Goal: Task Accomplishment & Management: Complete application form

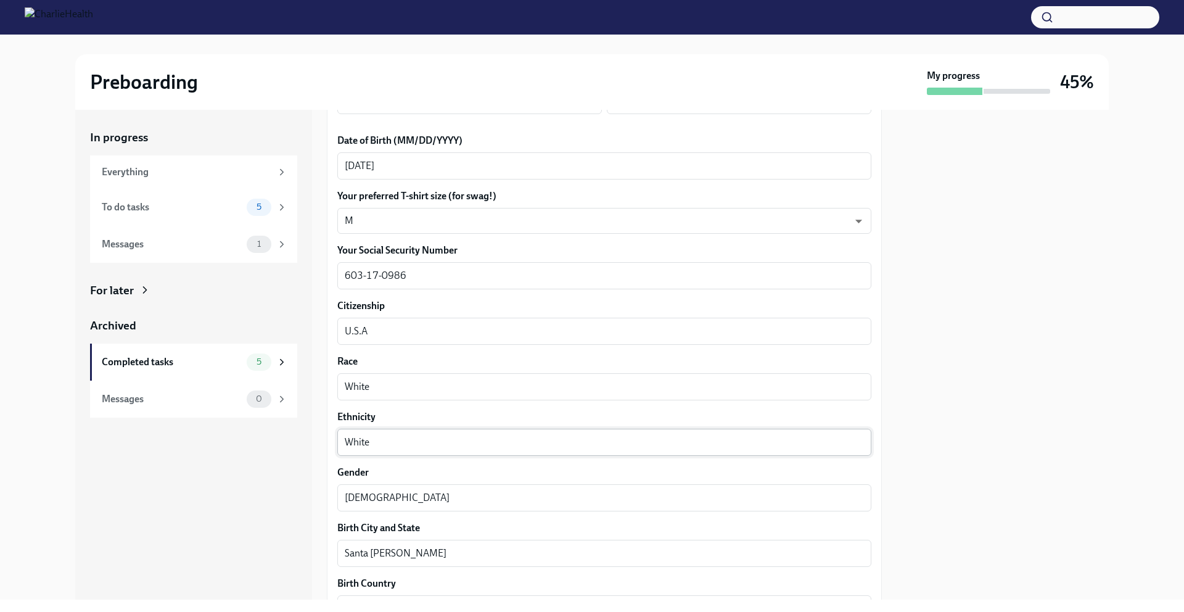
scroll to position [670, 0]
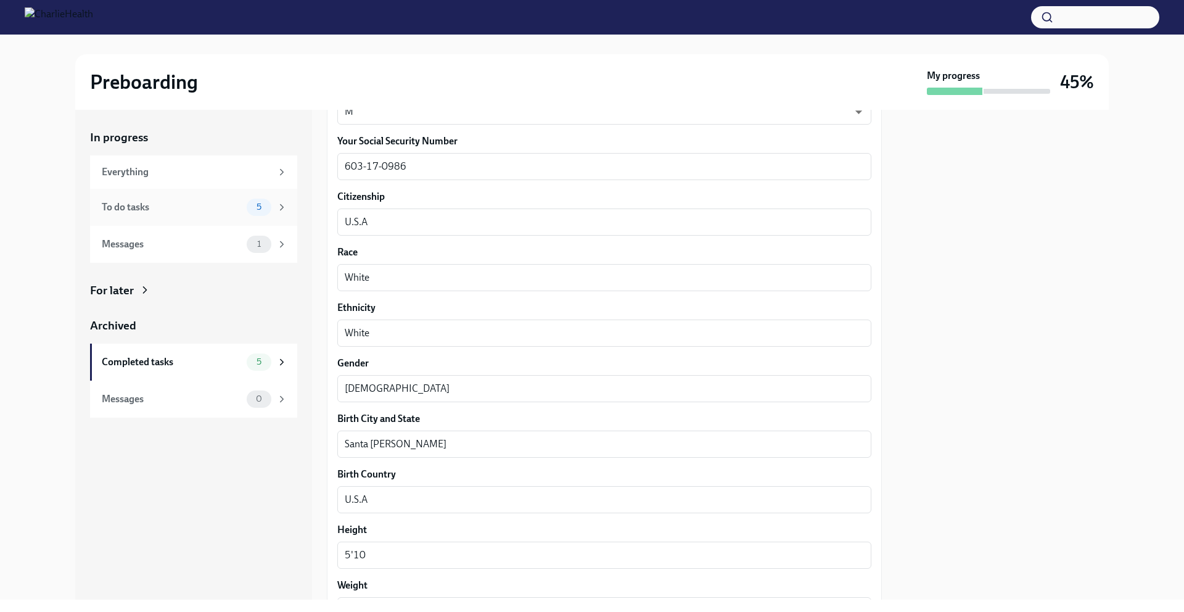
click at [244, 202] on div "To do tasks 5" at bounding box center [195, 207] width 186 height 17
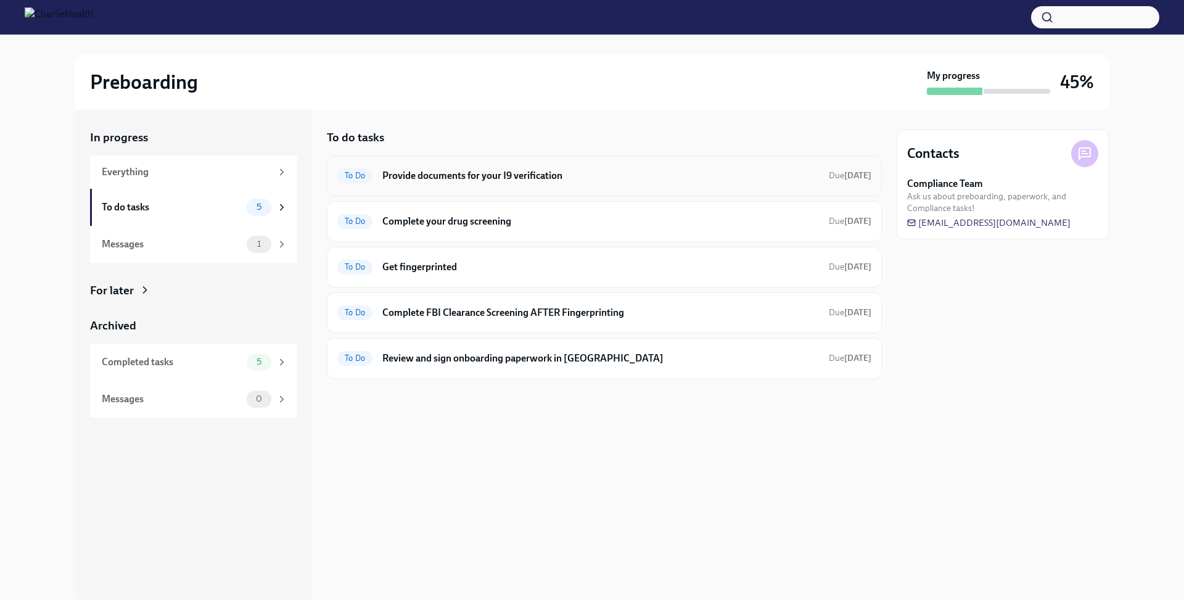
click at [464, 174] on h6 "Provide documents for your I9 verification" at bounding box center [600, 176] width 437 height 14
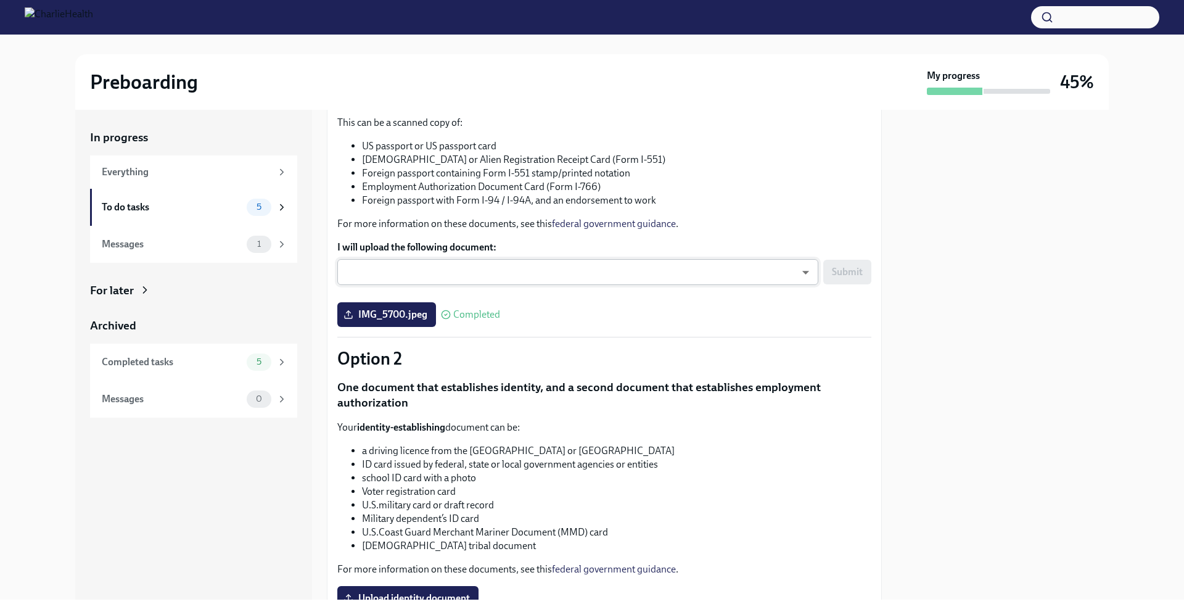
scroll to position [261, 0]
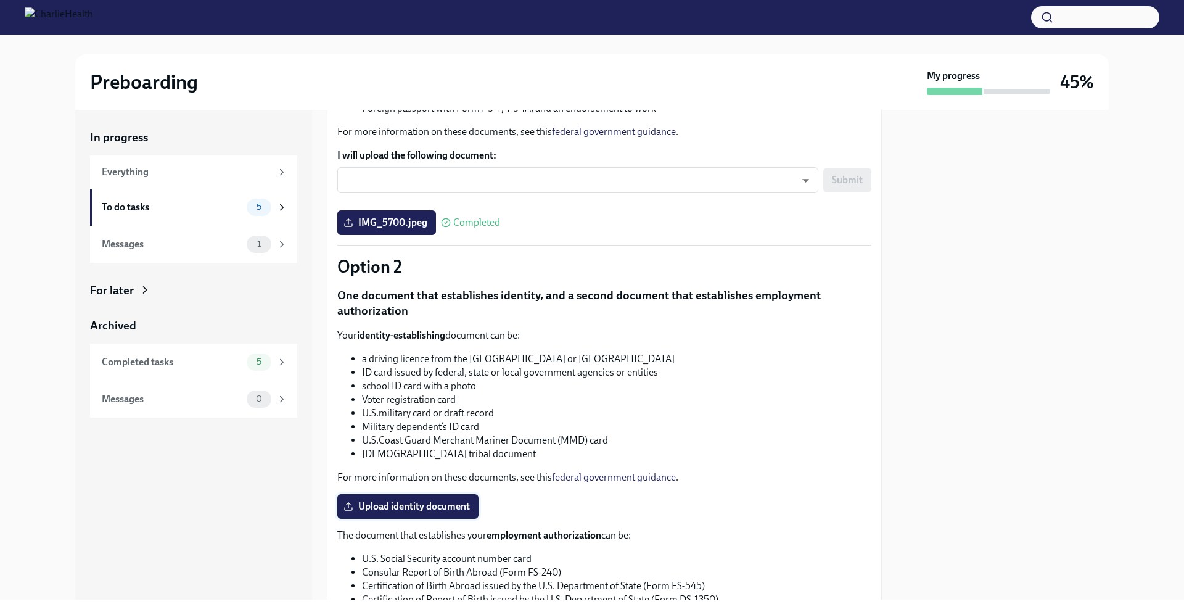
click at [416, 501] on span "Upload identity document" at bounding box center [408, 506] width 124 height 12
click at [0, 0] on input "Upload identity document" at bounding box center [0, 0] width 0 height 0
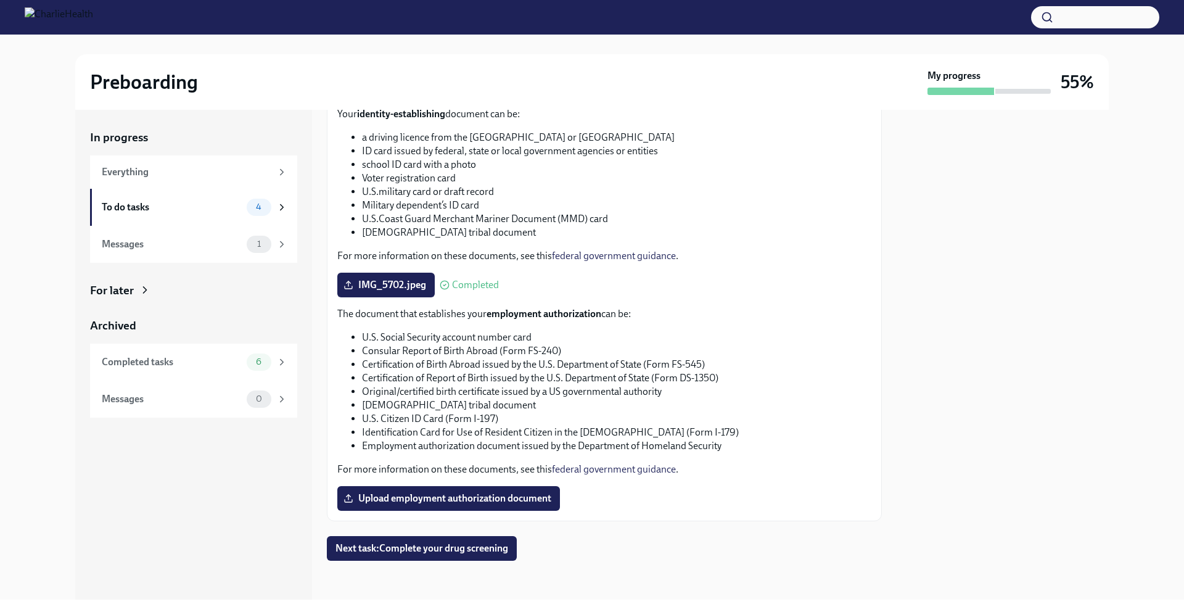
scroll to position [483, 0]
click at [268, 204] on span "4" at bounding box center [258, 206] width 20 height 9
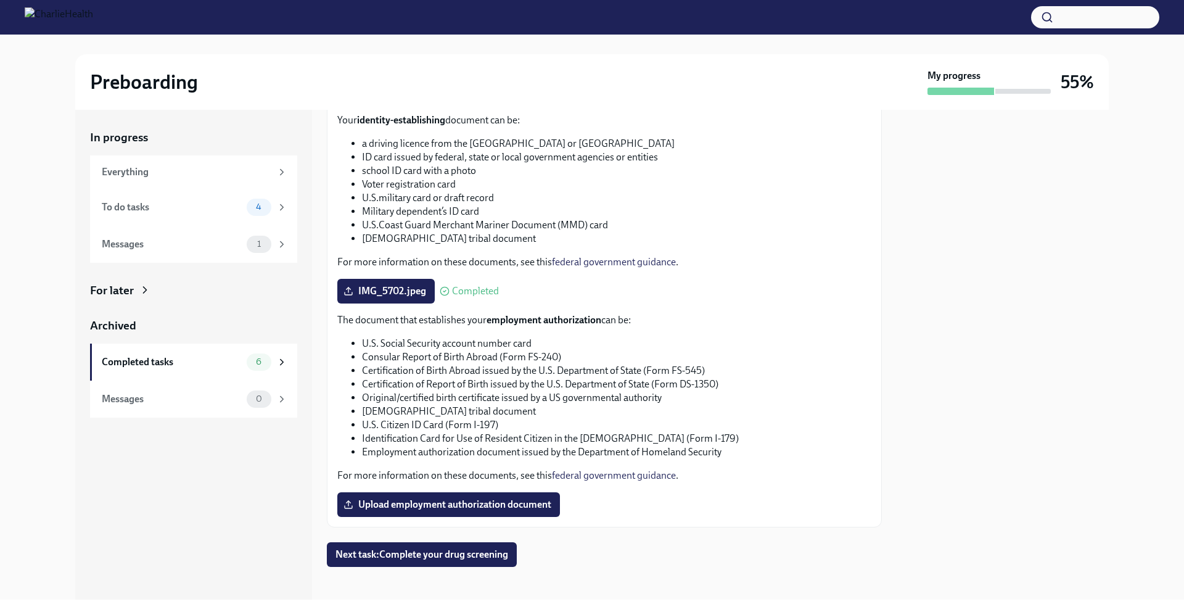
scroll to position [483, 0]
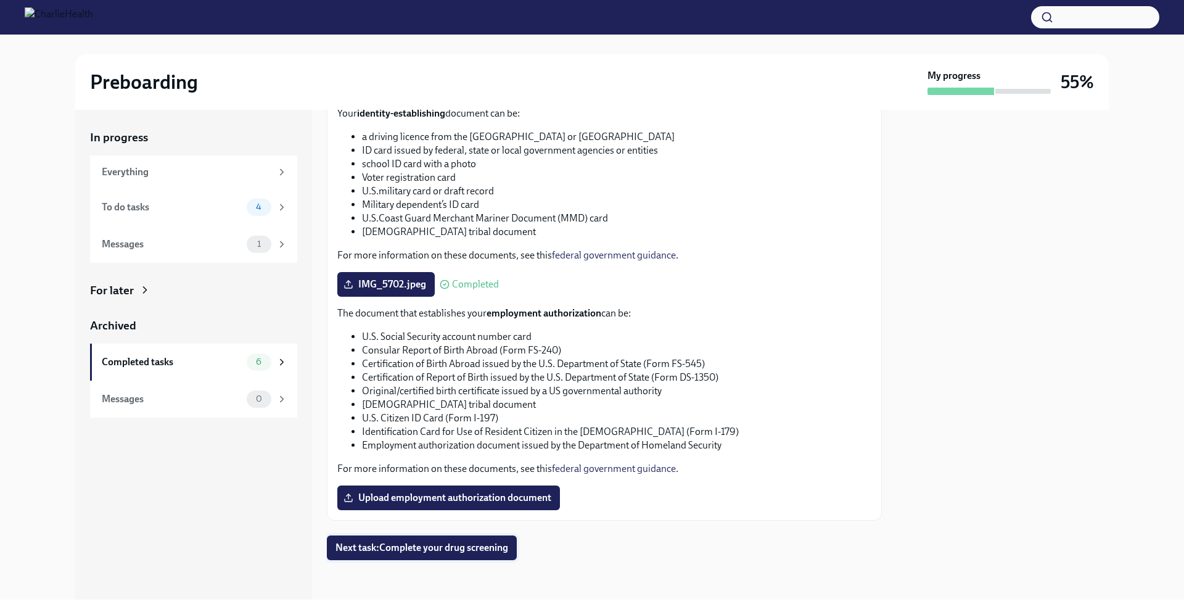
click at [488, 544] on span "Next task : Complete your drug screening" at bounding box center [421, 547] width 173 height 12
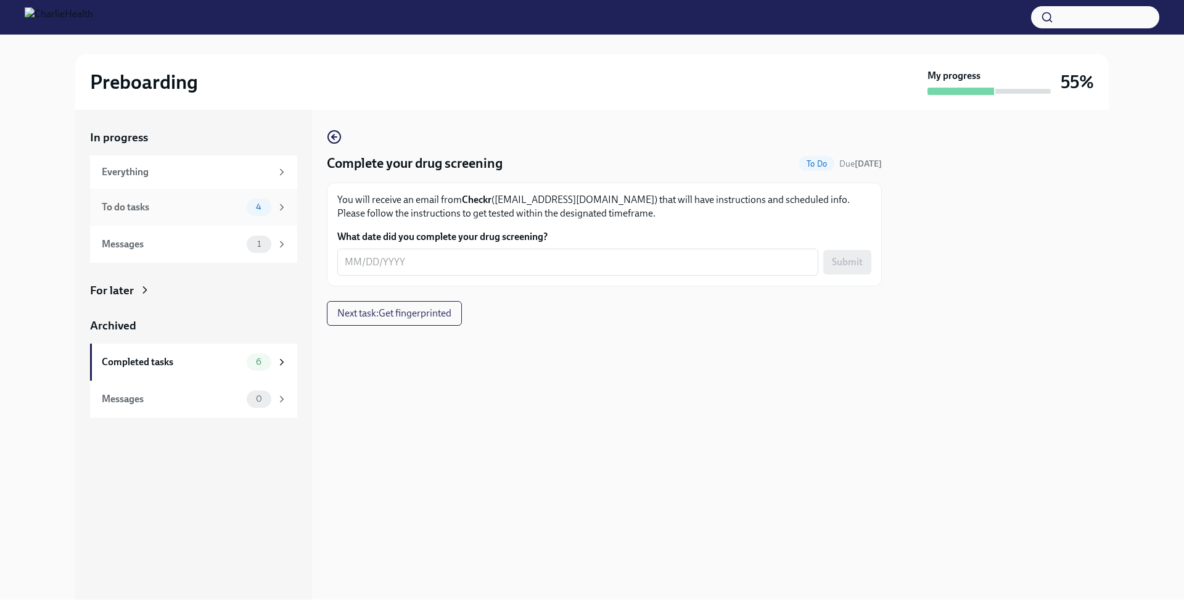
click at [203, 215] on div "To do tasks 4" at bounding box center [195, 207] width 186 height 17
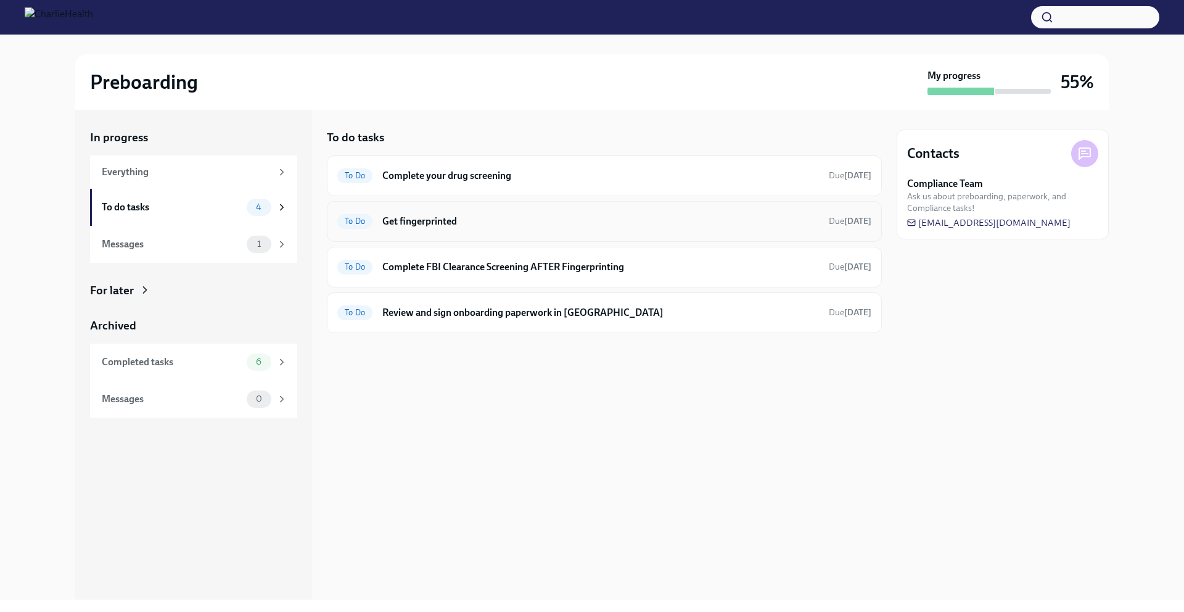
click at [448, 213] on div "To Do Get fingerprinted Due [DATE]" at bounding box center [604, 222] width 534 height 20
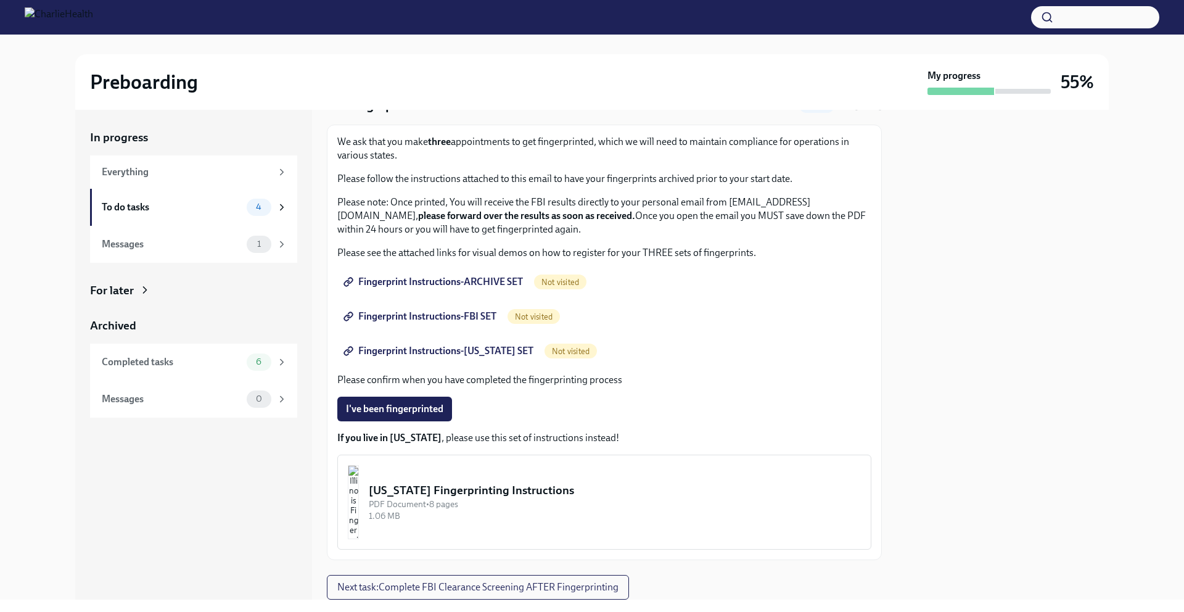
scroll to position [97, 0]
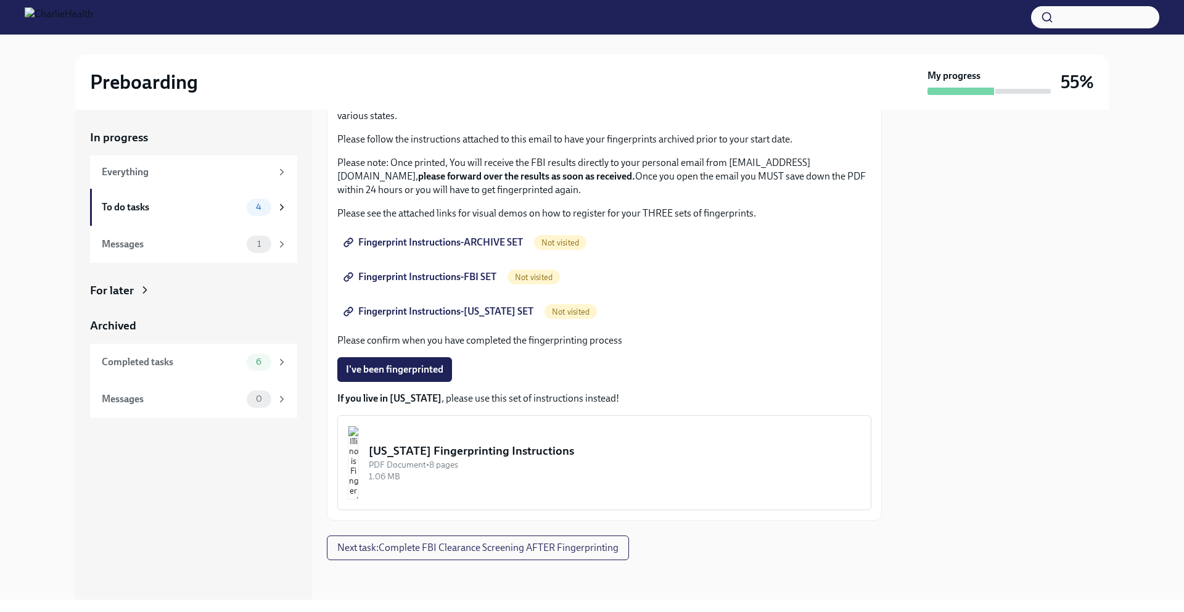
click at [445, 311] on span "Fingerprint Instructions-[US_STATE] SET" at bounding box center [439, 311] width 187 height 12
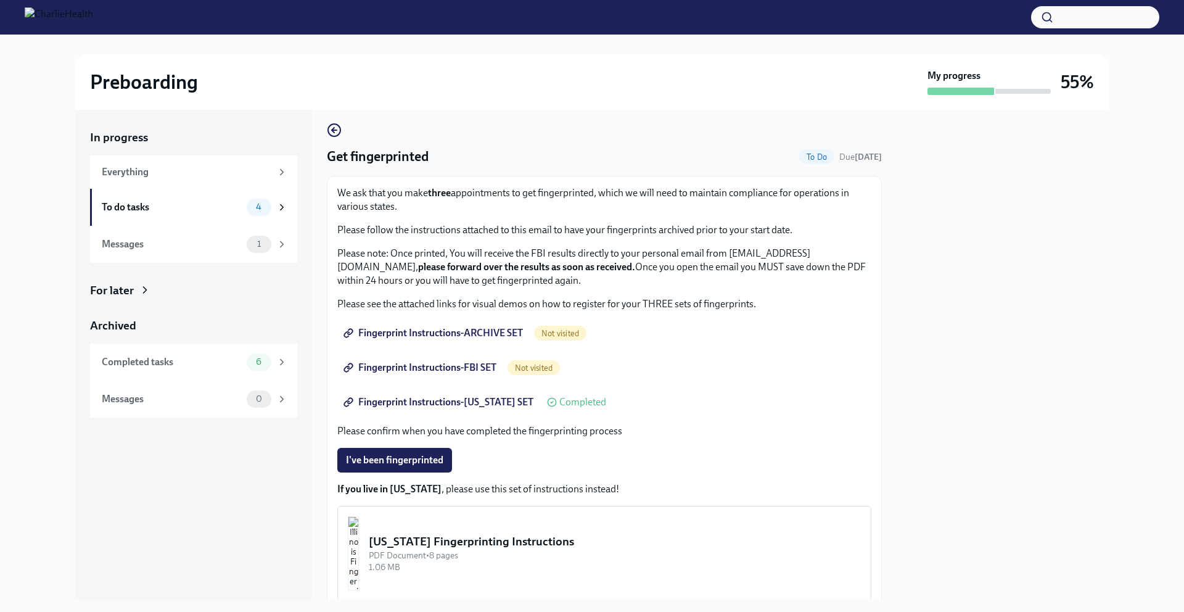
scroll to position [0, 0]
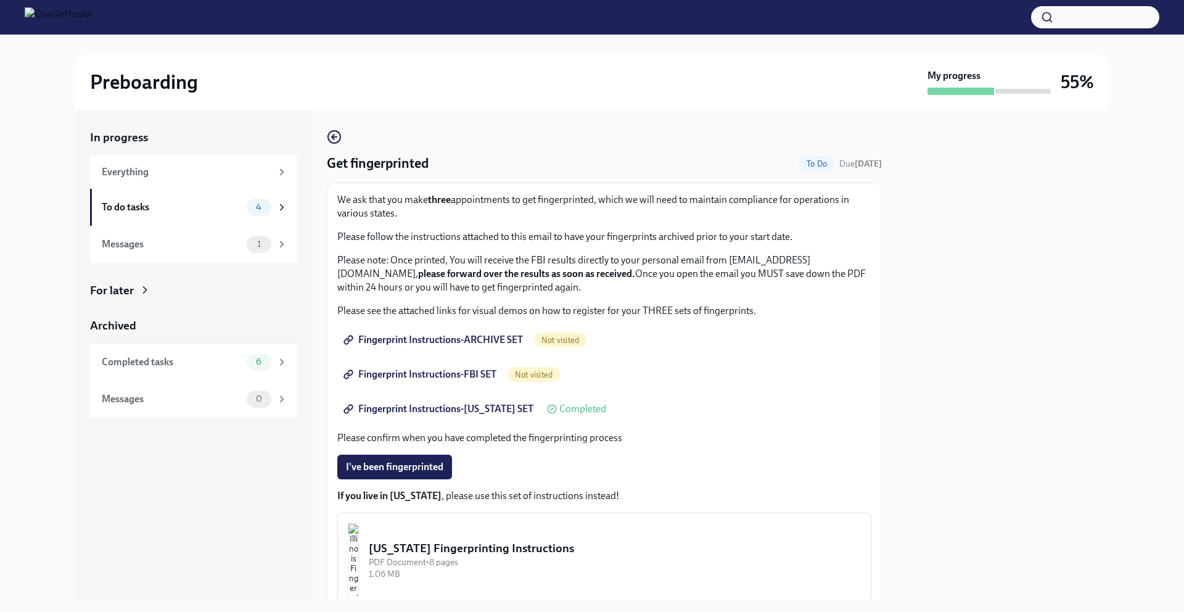
click at [429, 411] on span "Fingerprint Instructions-[US_STATE] SET" at bounding box center [439, 409] width 187 height 12
click at [281, 205] on icon at bounding box center [282, 207] width 3 height 6
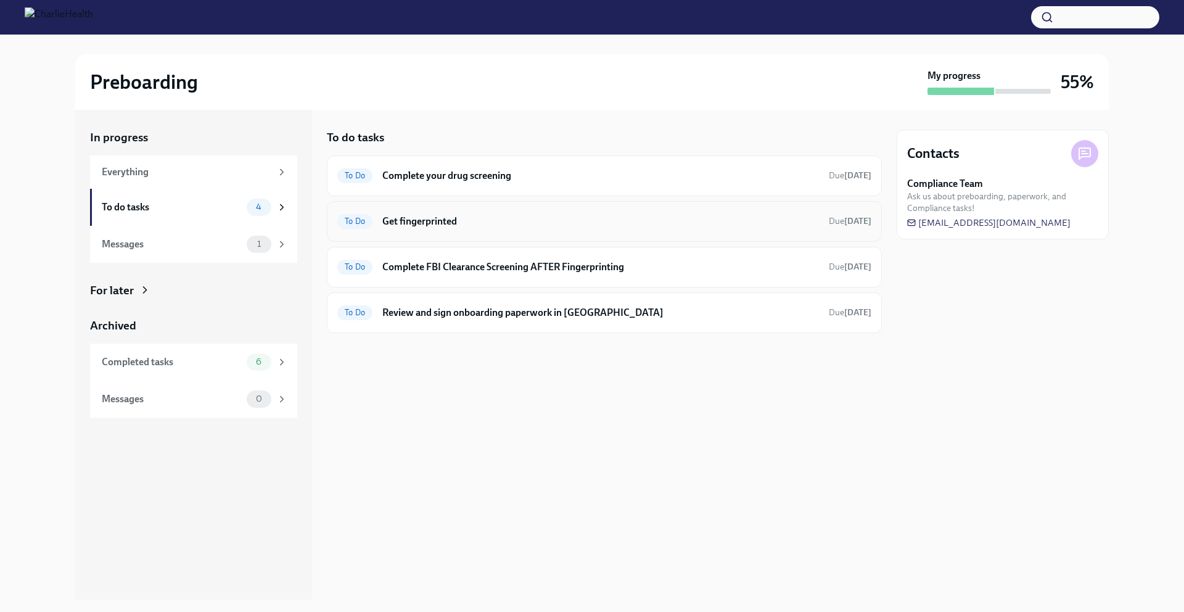
click at [396, 213] on div "To Do Get fingerprinted Due [DATE]" at bounding box center [604, 222] width 534 height 20
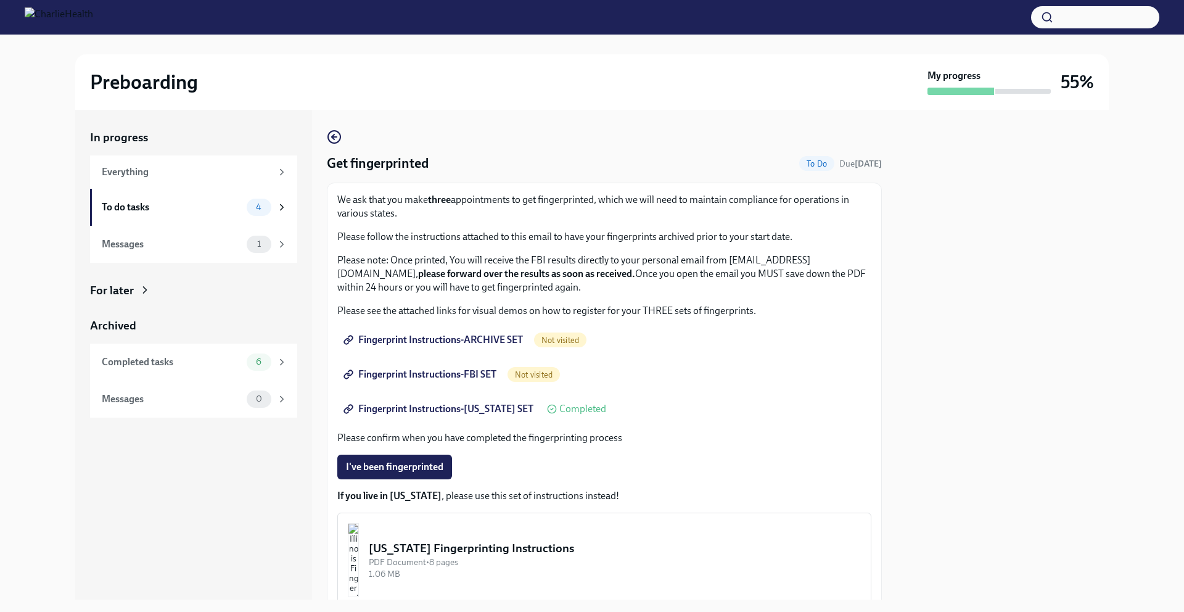
click at [448, 405] on span "Fingerprint Instructions-[US_STATE] SET" at bounding box center [439, 409] width 187 height 12
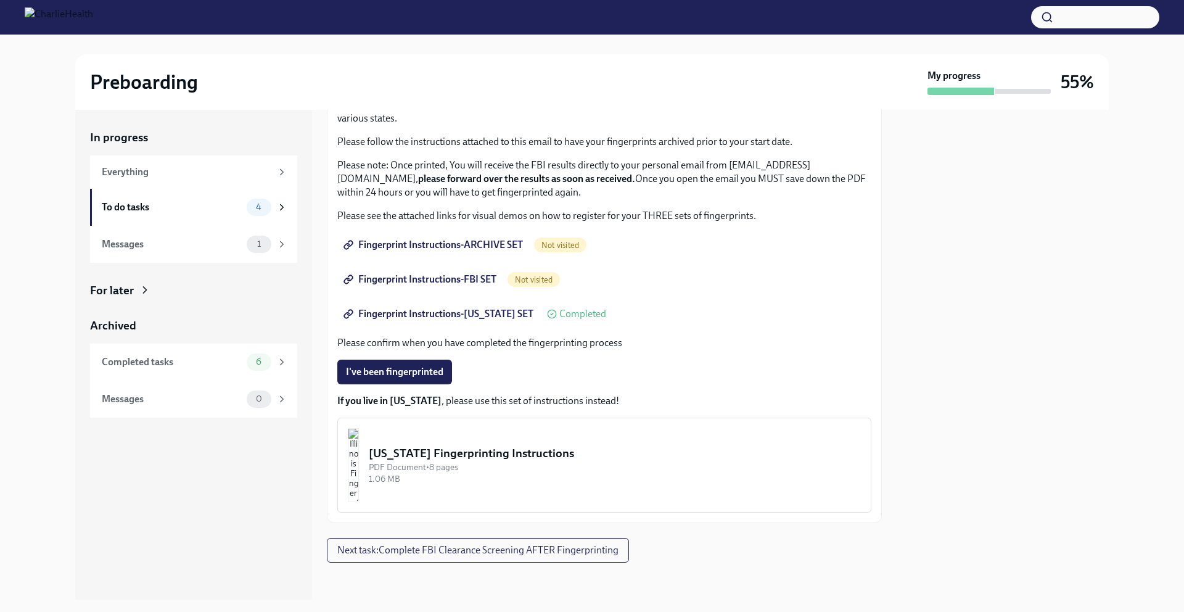
scroll to position [97, 0]
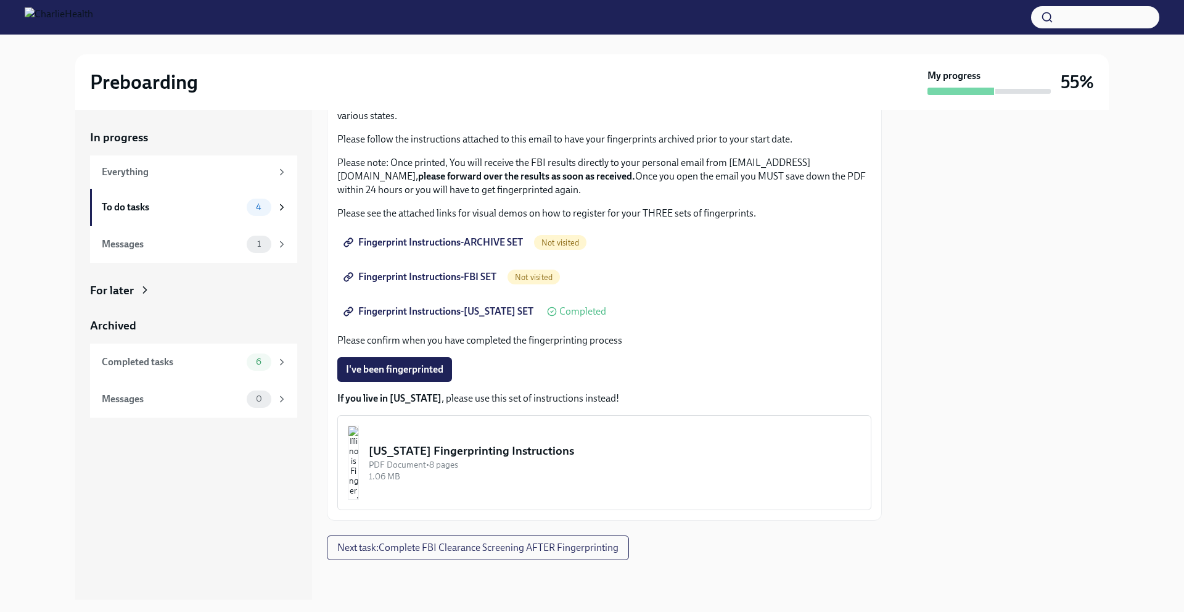
click at [477, 315] on span "Fingerprint Instructions-[US_STATE] SET" at bounding box center [439, 311] width 187 height 12
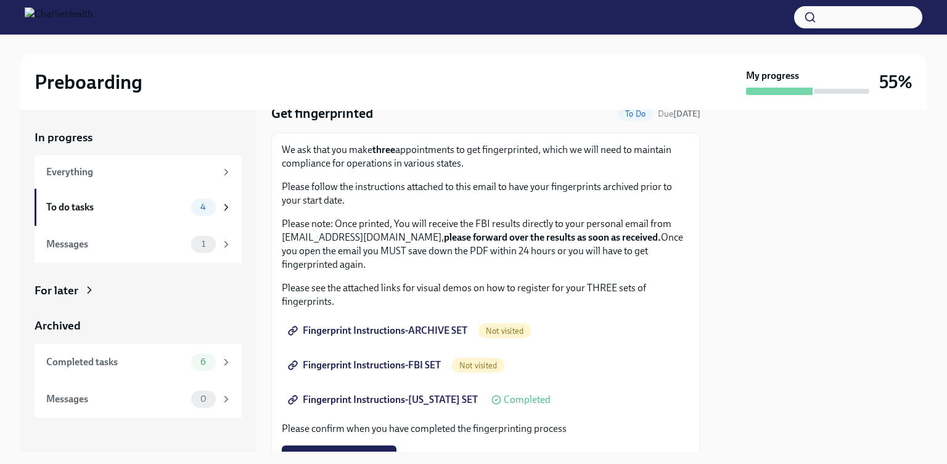
scroll to position [60, 0]
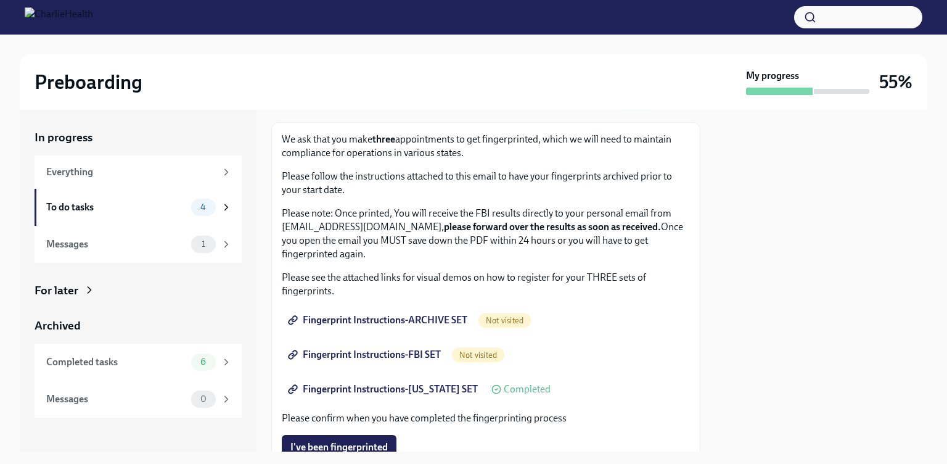
click at [398, 355] on span "Fingerprint Instructions-FBI SET" at bounding box center [365, 354] width 150 height 12
click at [450, 316] on span "Fingerprint Instructions-ARCHIVE SET" at bounding box center [378, 320] width 177 height 12
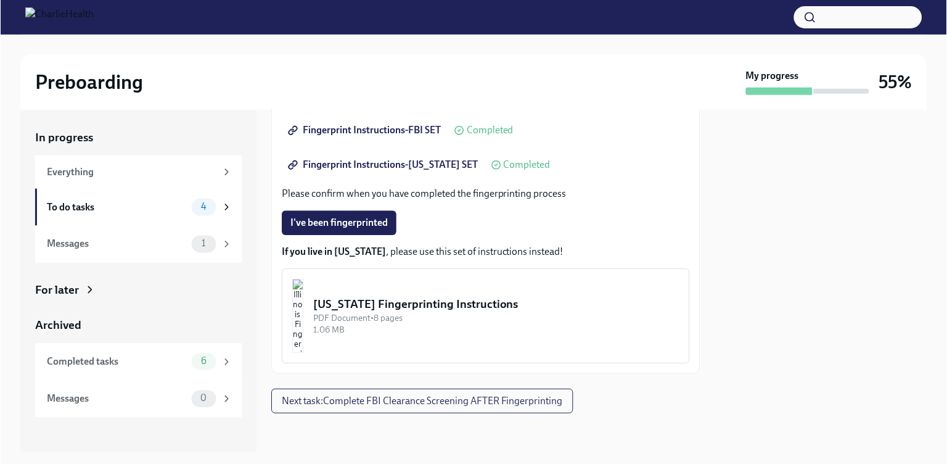
scroll to position [285, 0]
click at [145, 200] on div "To do tasks" at bounding box center [116, 207] width 140 height 14
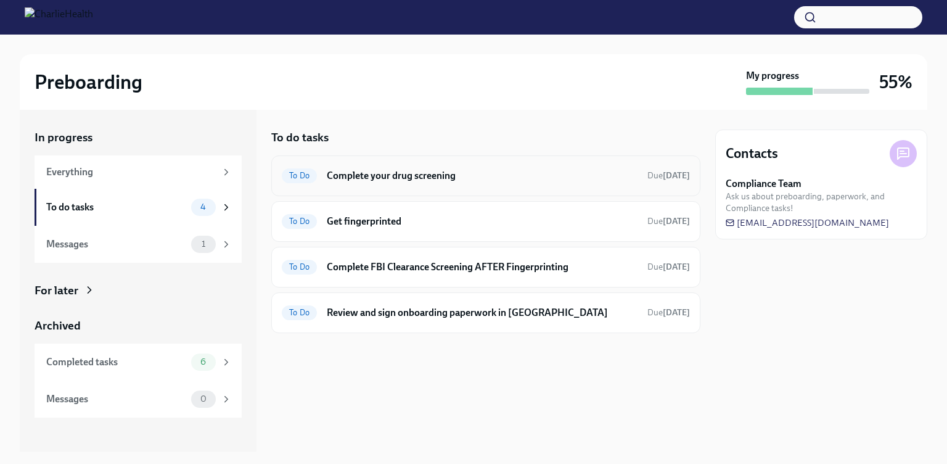
click at [363, 186] on div "To Do Complete your drug screening Due [DATE]" at bounding box center [485, 175] width 429 height 41
click at [371, 178] on h6 "Complete your drug screening" at bounding box center [482, 176] width 311 height 14
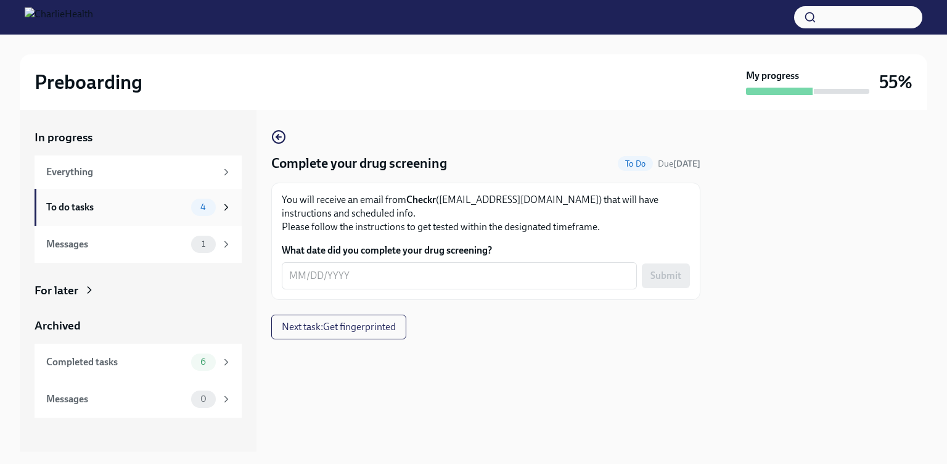
click at [131, 208] on div "To do tasks" at bounding box center [116, 207] width 140 height 14
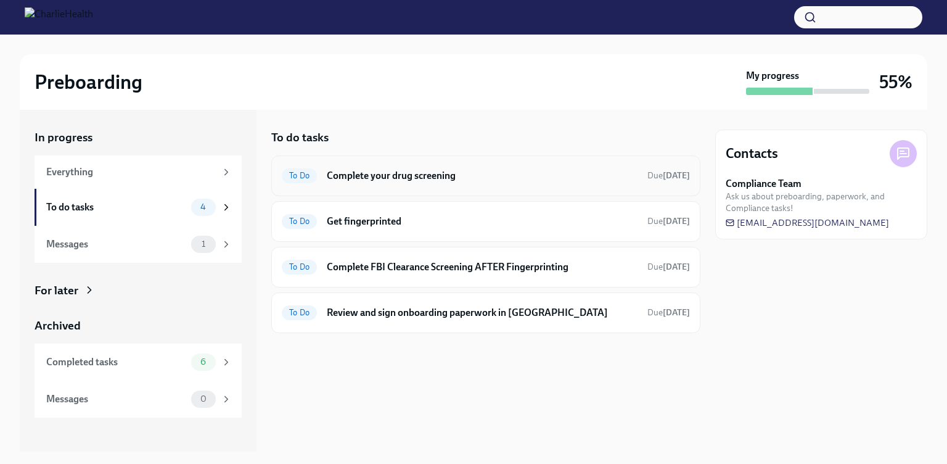
click at [453, 184] on div "To Do Complete your drug screening Due [DATE]" at bounding box center [486, 176] width 408 height 20
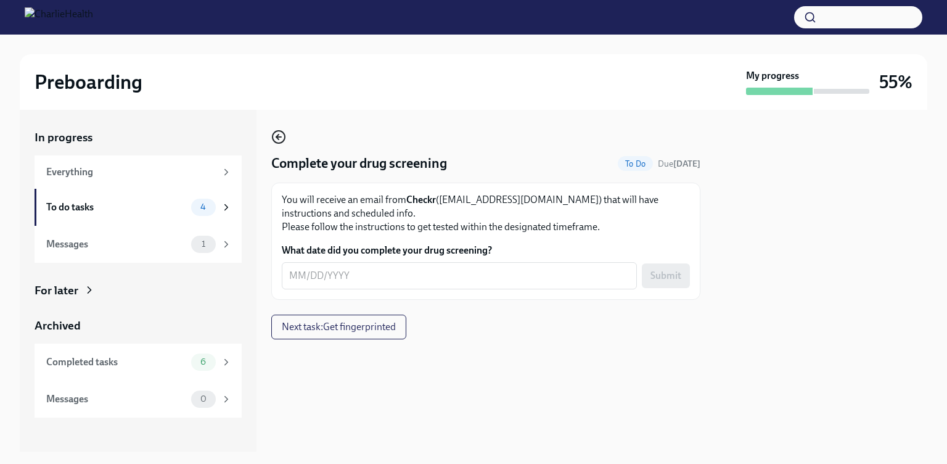
click at [276, 138] on icon "button" at bounding box center [278, 136] width 15 height 15
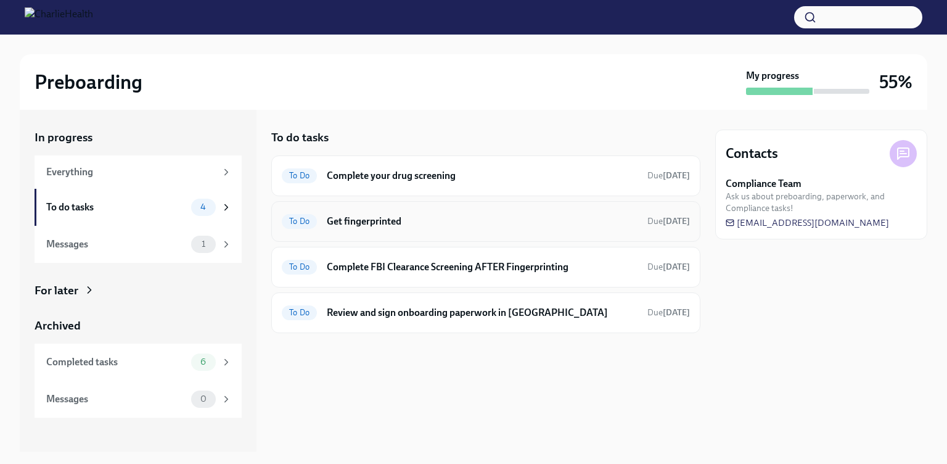
click at [387, 212] on div "To Do Get fingerprinted Due [DATE]" at bounding box center [486, 222] width 408 height 20
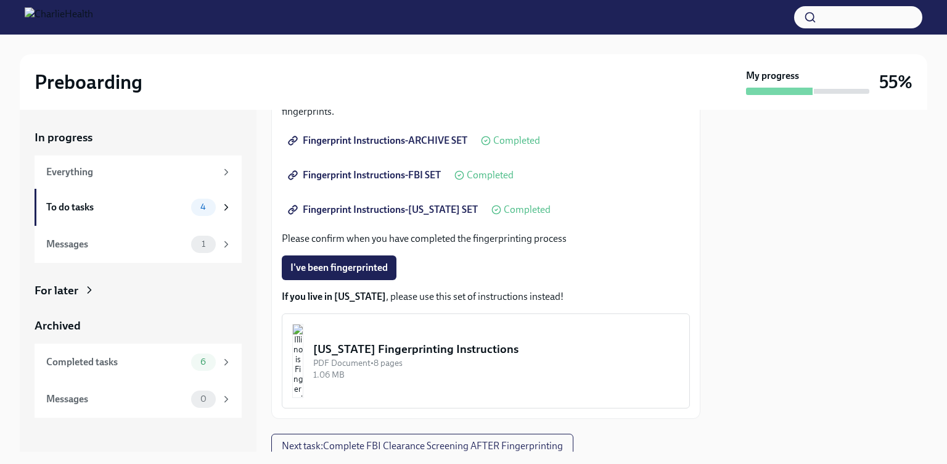
scroll to position [193, 0]
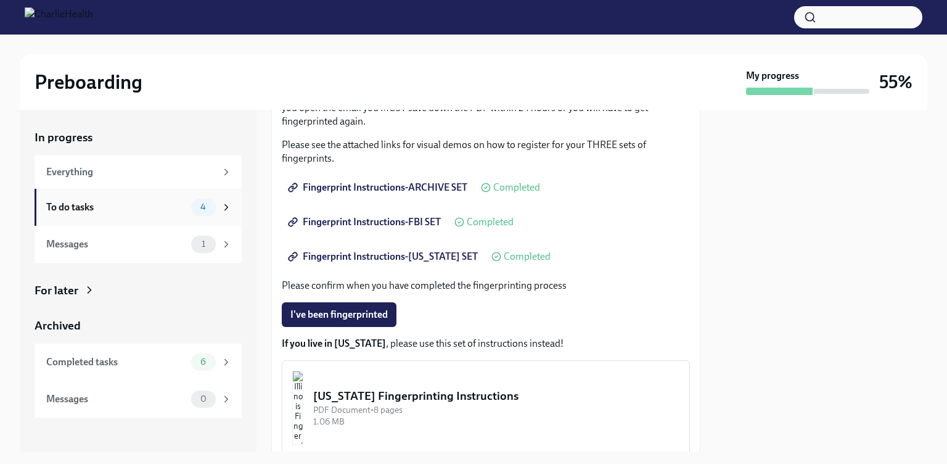
click at [218, 203] on div "4" at bounding box center [211, 207] width 41 height 17
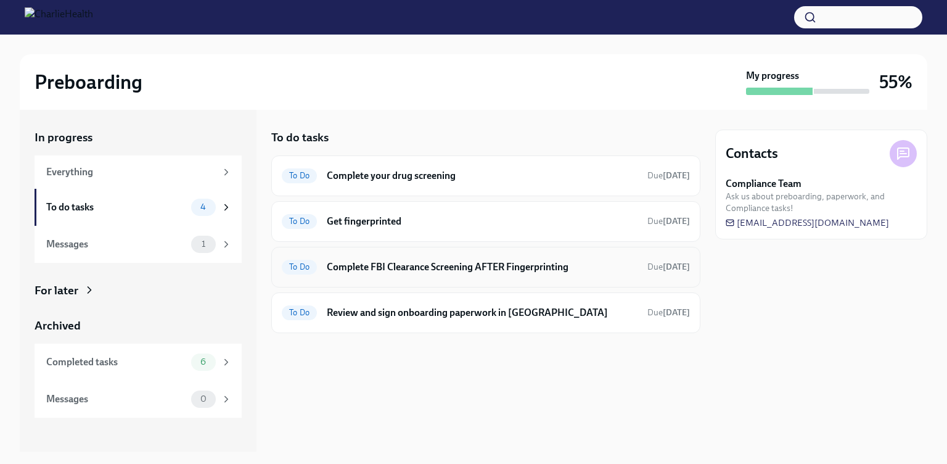
click at [337, 274] on div "To Do Complete FBI Clearance Screening AFTER Fingerprinting Due [DATE]" at bounding box center [486, 267] width 408 height 20
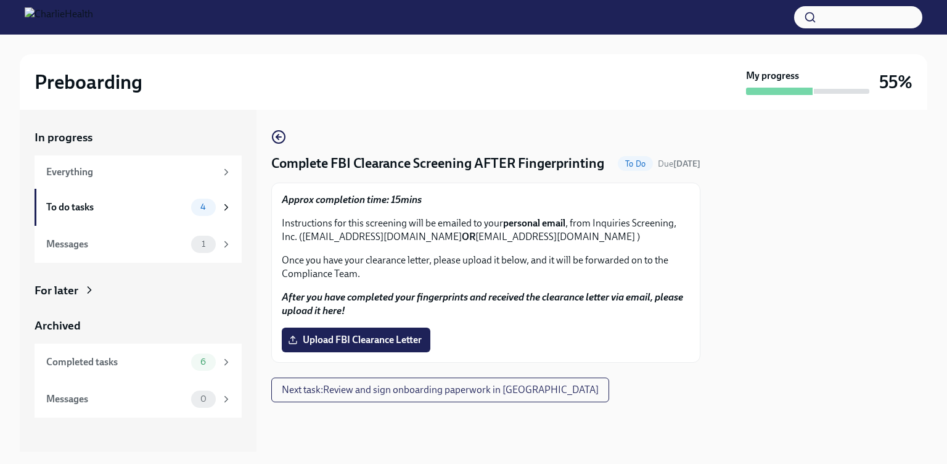
scroll to position [7, 0]
click at [282, 129] on icon "button" at bounding box center [278, 136] width 15 height 15
